Goal: Information Seeking & Learning: Learn about a topic

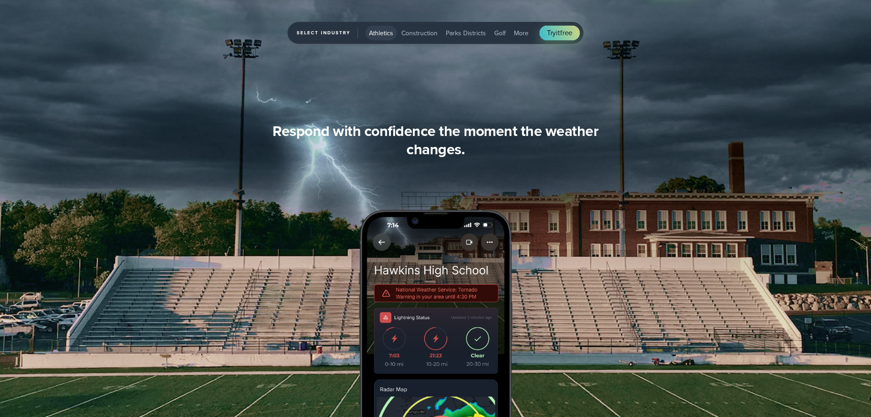
scroll to position [1235, 0]
